Goal: Information Seeking & Learning: Understand process/instructions

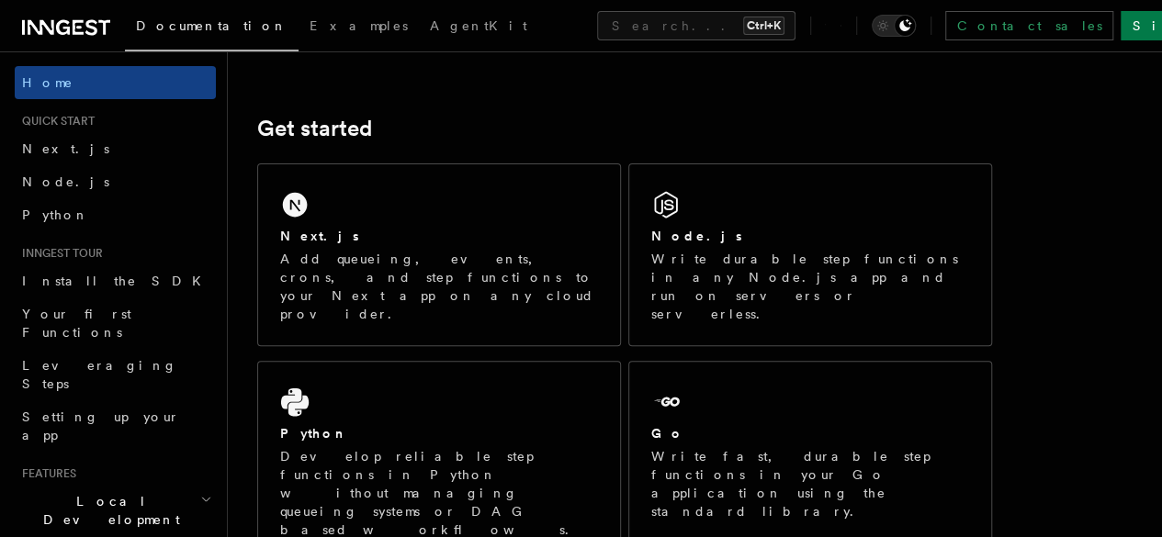
scroll to position [221, 0]
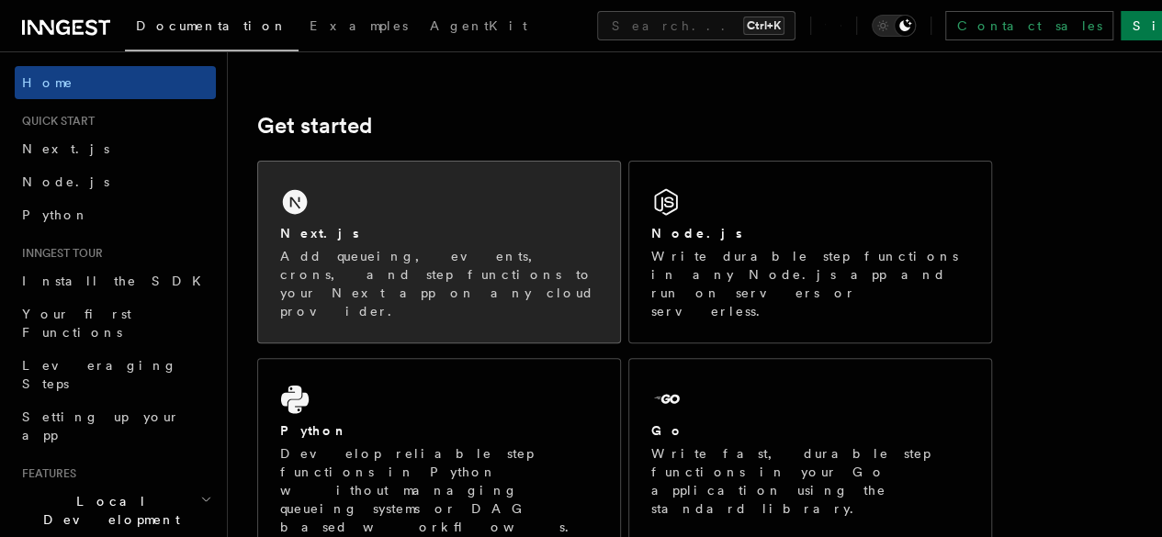
click at [438, 243] on div "Next.js" at bounding box center [439, 233] width 318 height 19
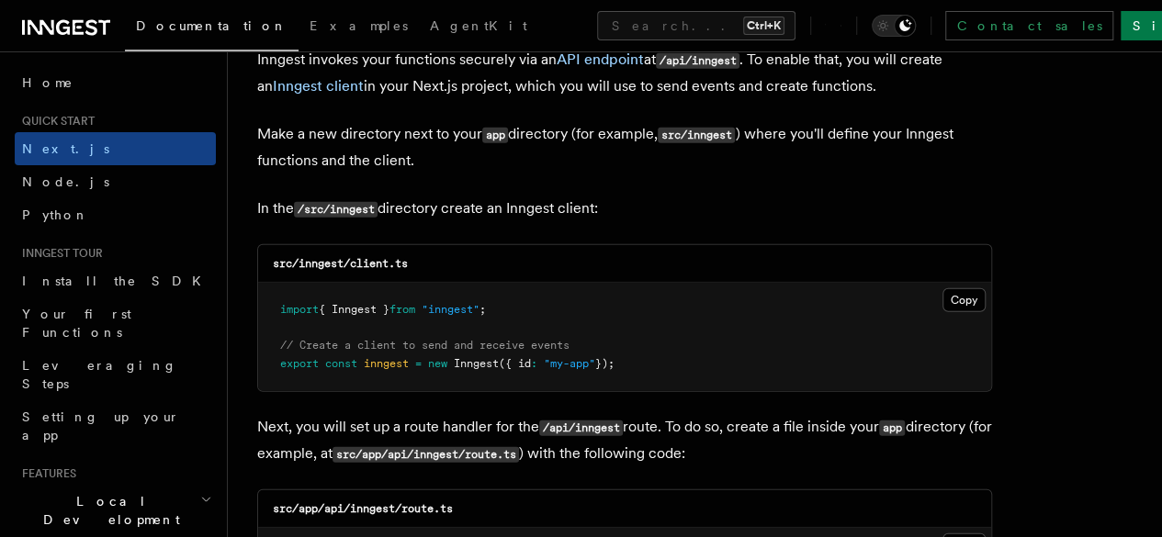
scroll to position [2238, 0]
click at [943, 288] on button "Copy Copied" at bounding box center [964, 300] width 43 height 24
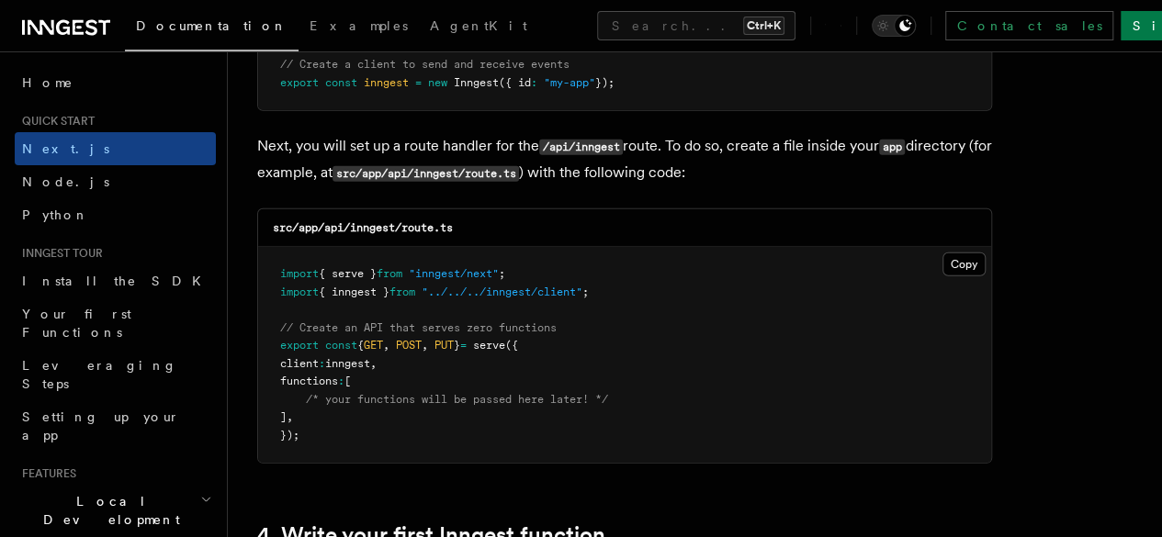
scroll to position [2562, 0]
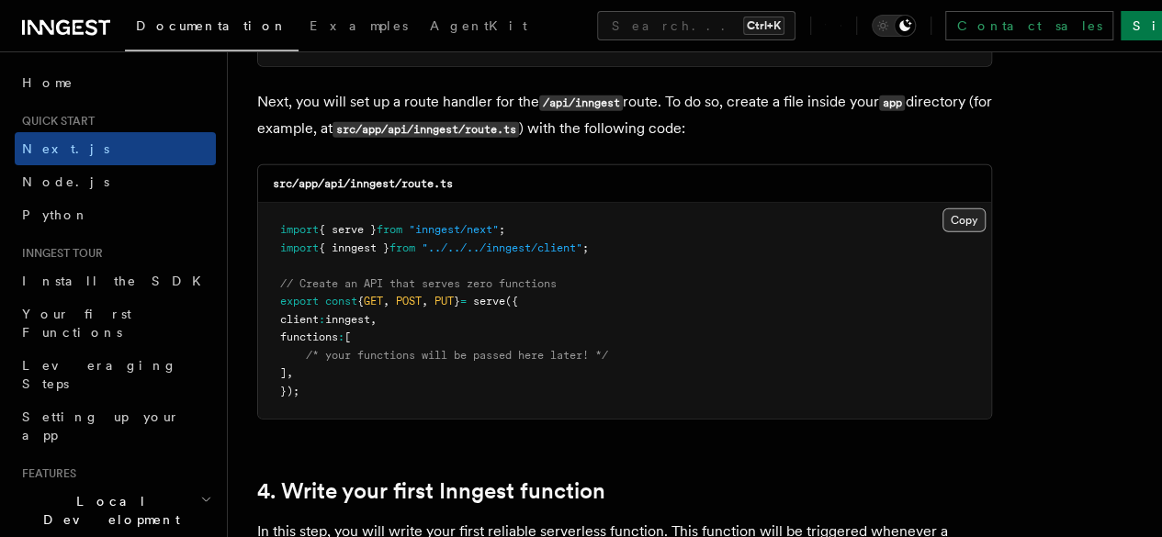
click at [943, 209] on button "Copy Copied" at bounding box center [964, 221] width 43 height 24
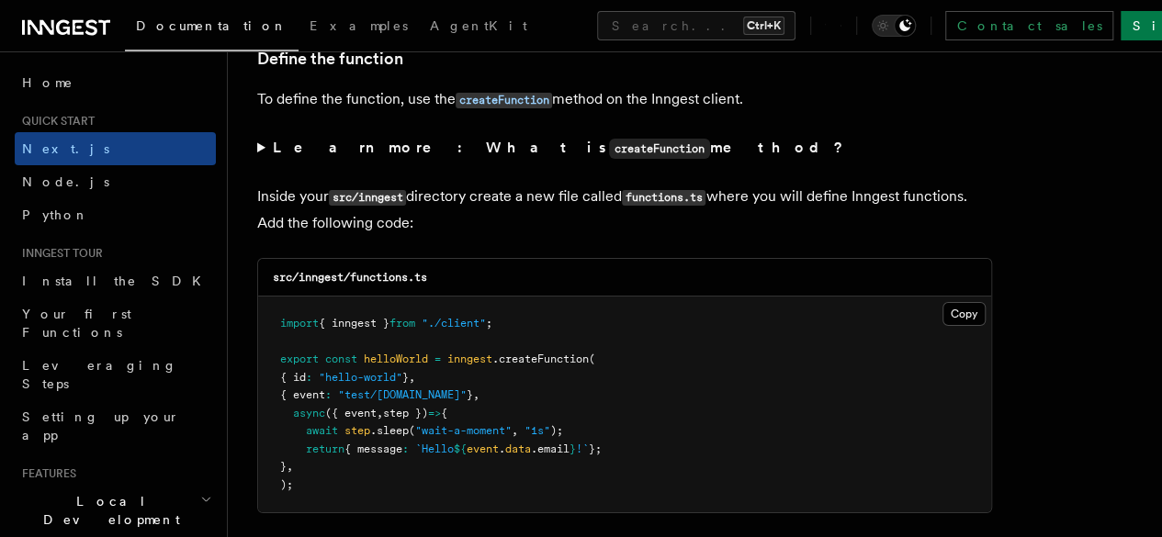
scroll to position [3173, 0]
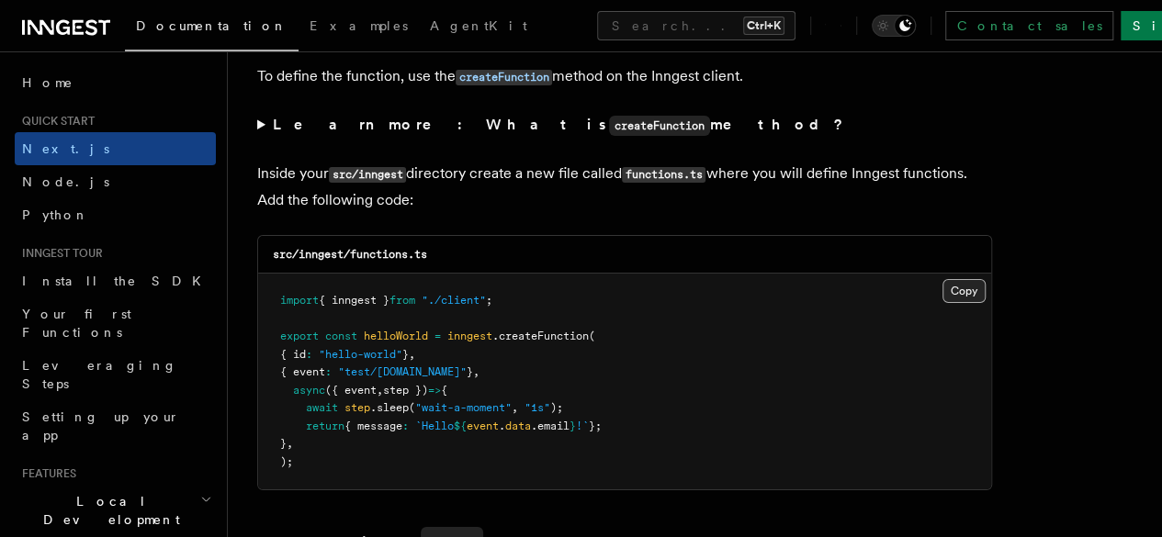
click at [943, 279] on button "Copy Copied" at bounding box center [964, 291] width 43 height 24
